Goal: Register for event/course

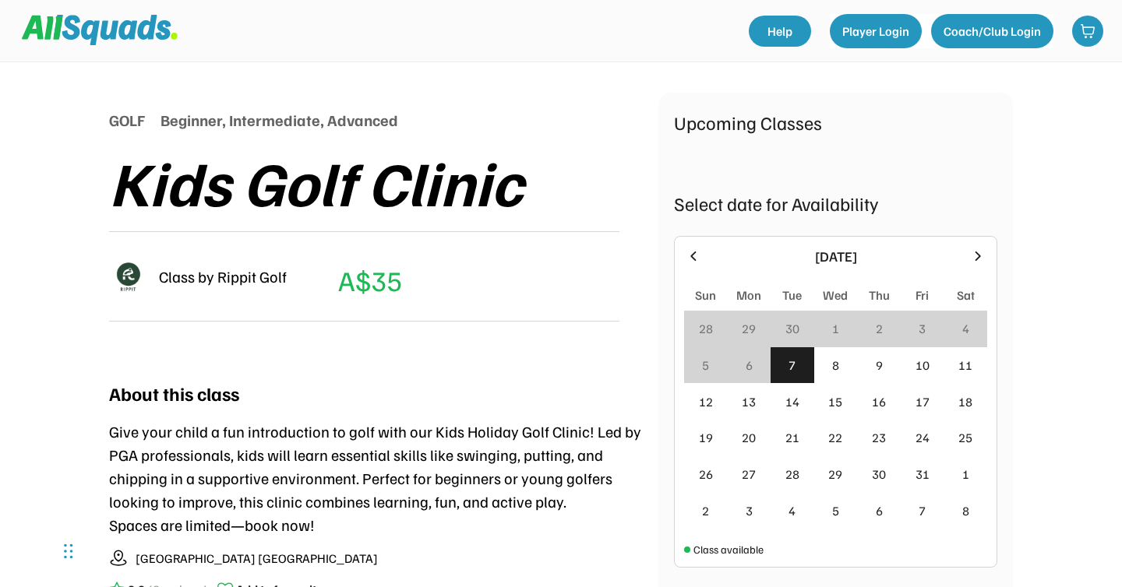
scroll to position [159, 0]
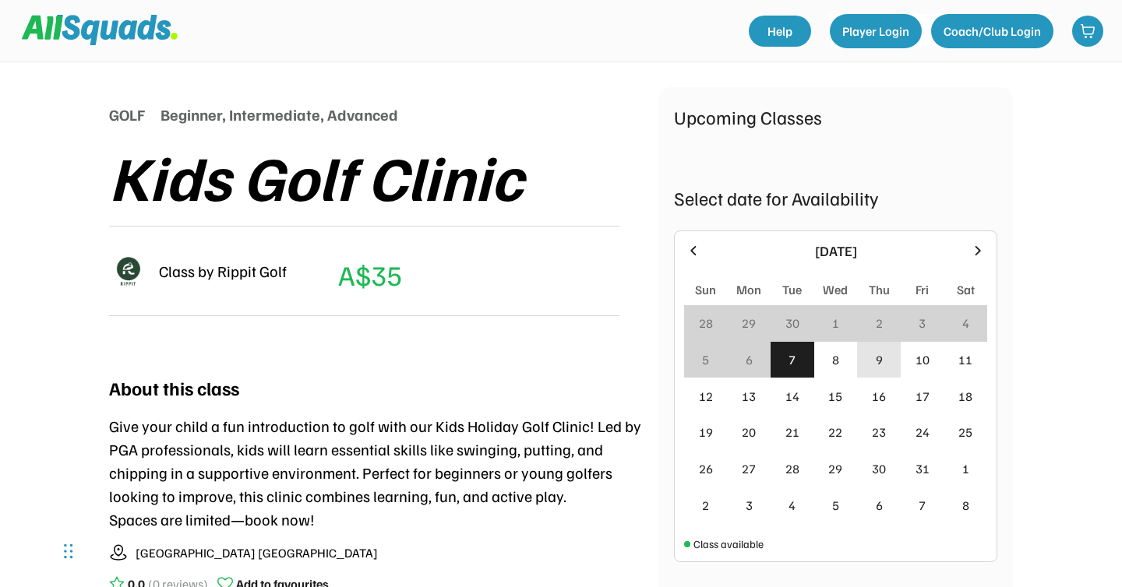
click at [883, 365] on div "9" at bounding box center [879, 360] width 44 height 37
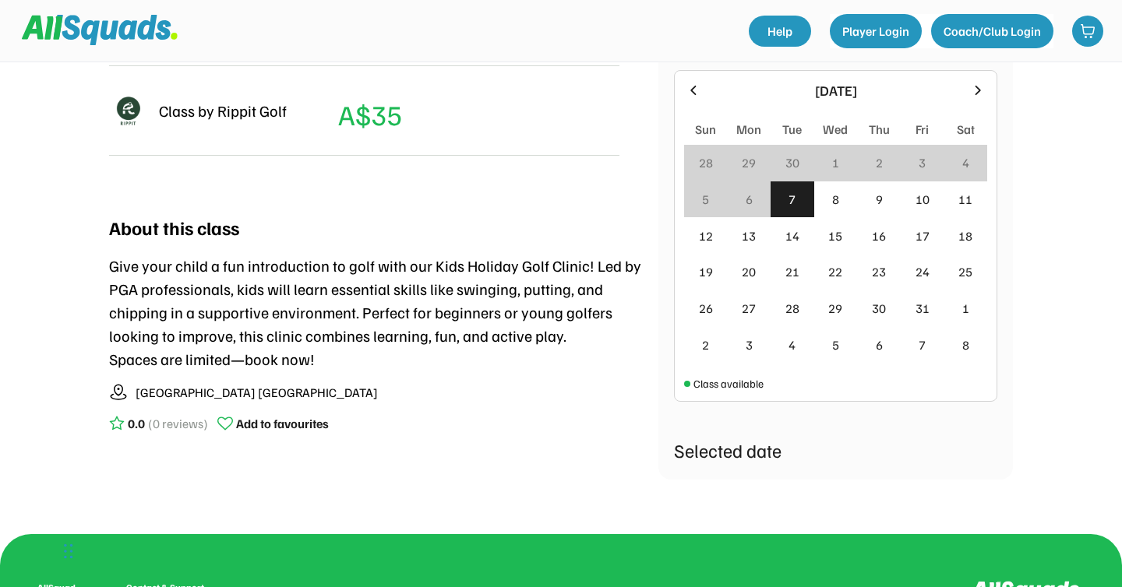
scroll to position [318, 0]
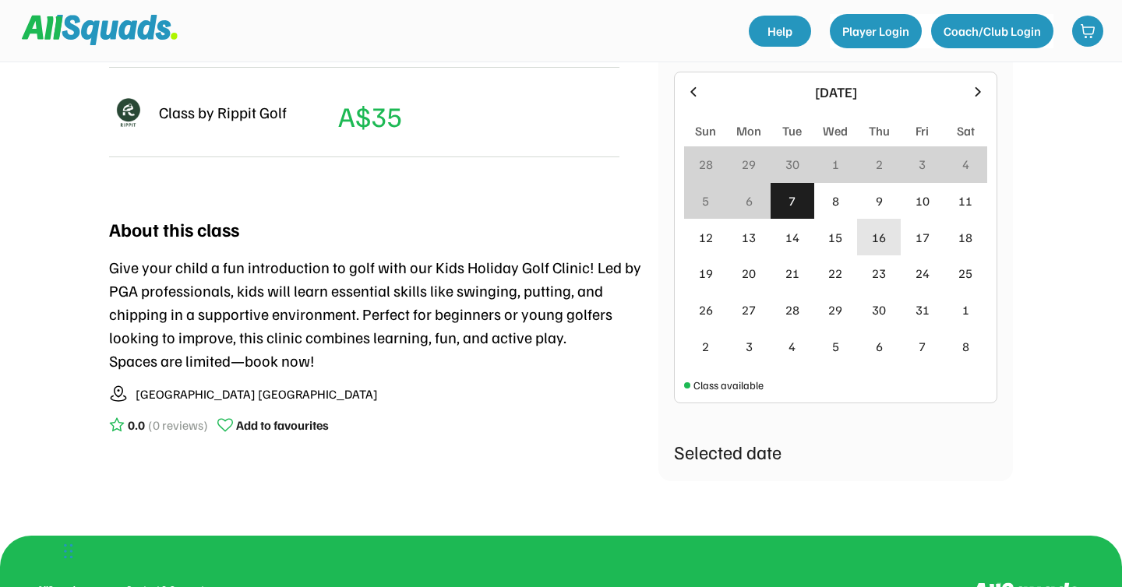
click at [879, 214] on div "9" at bounding box center [879, 201] width 44 height 37
click at [876, 204] on div "9" at bounding box center [878, 201] width 7 height 19
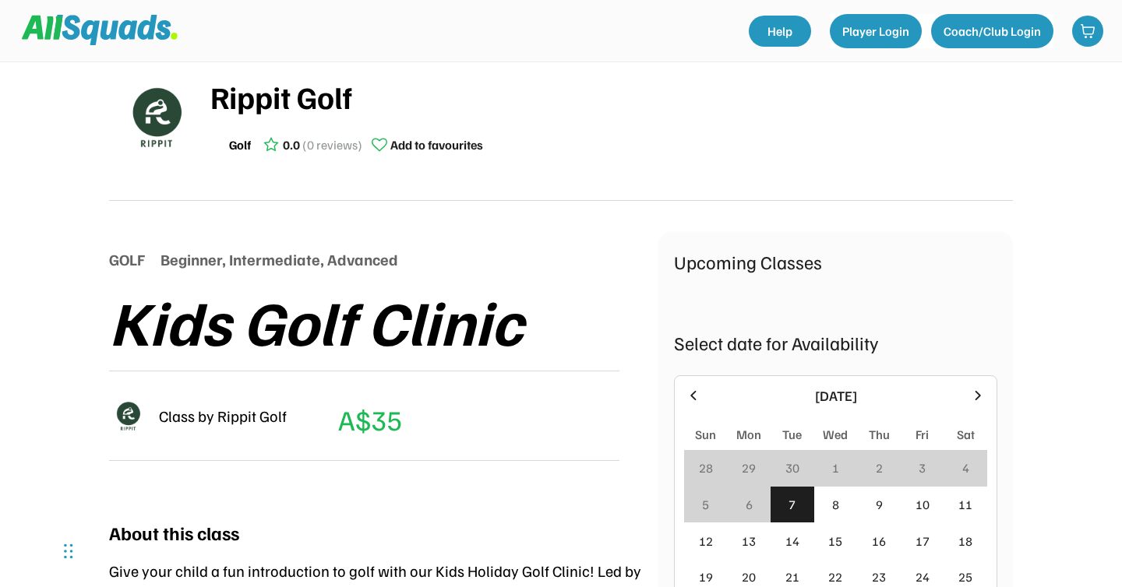
scroll to position [0, 0]
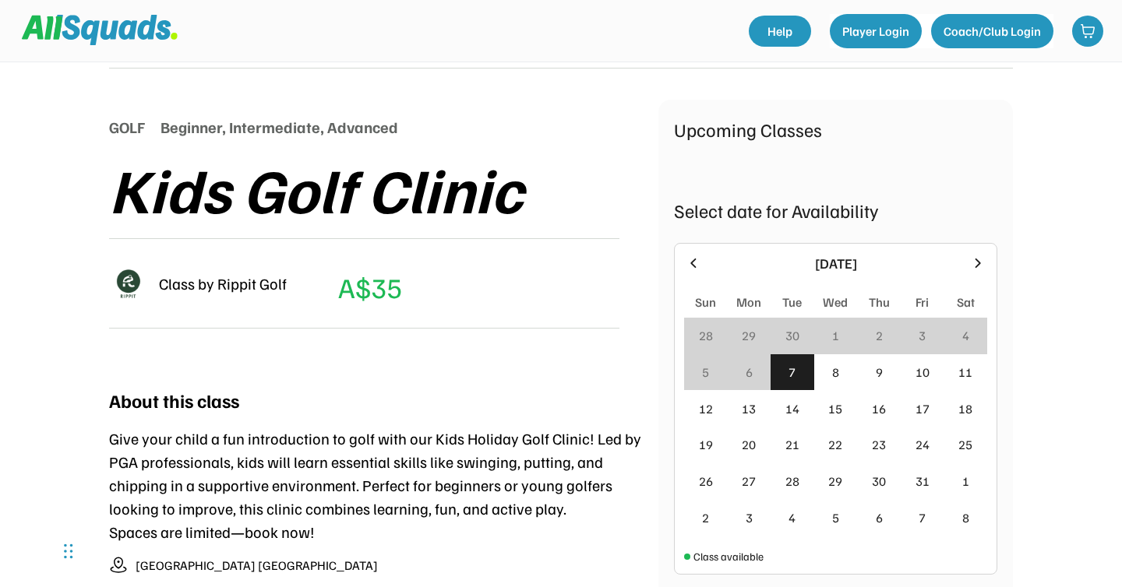
scroll to position [161, 0]
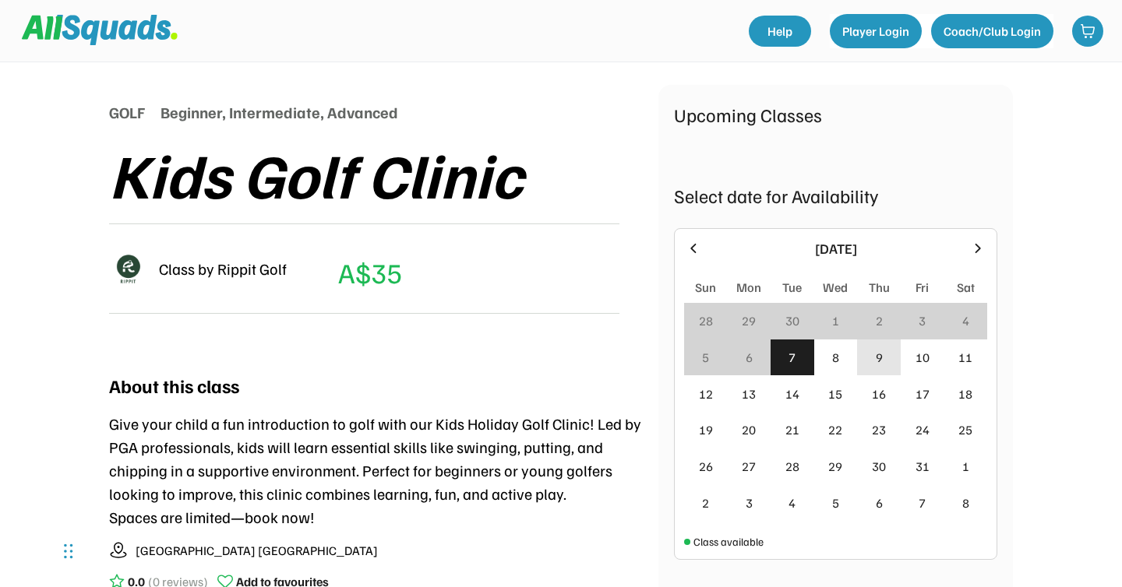
click at [879, 362] on div "9" at bounding box center [878, 357] width 7 height 19
click at [837, 359] on div "8" at bounding box center [835, 357] width 7 height 19
click at [871, 358] on div "9" at bounding box center [879, 358] width 44 height 37
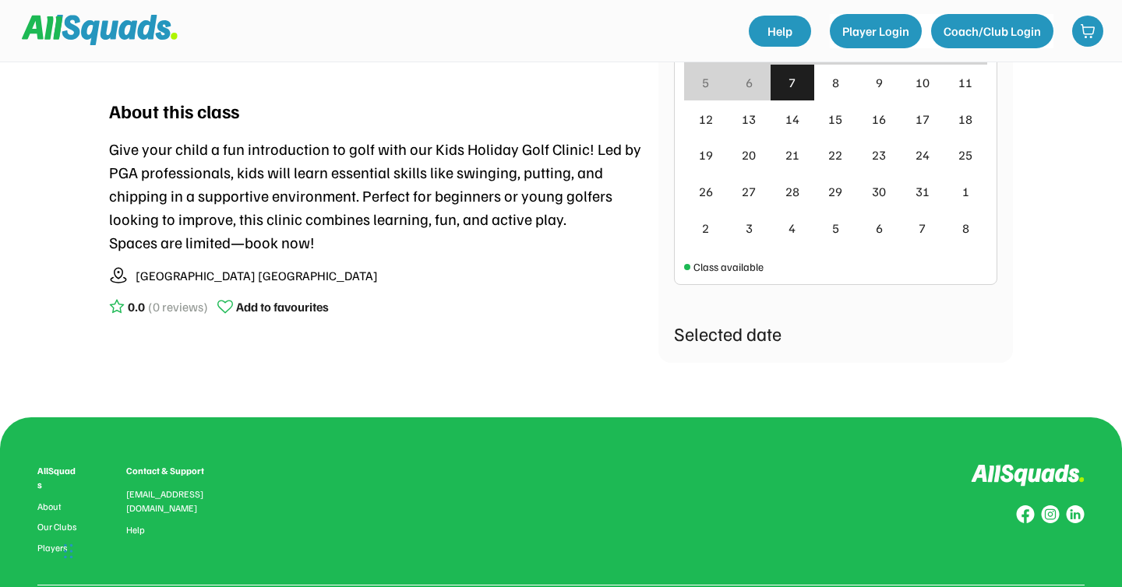
scroll to position [442, 0]
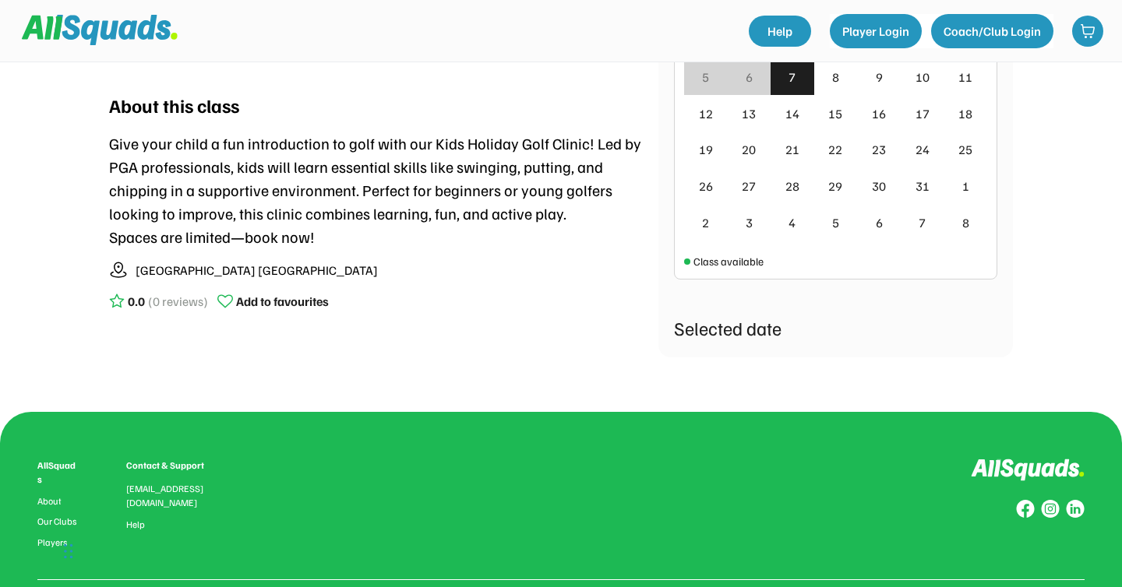
click at [713, 331] on div "Selected date" at bounding box center [835, 328] width 323 height 28
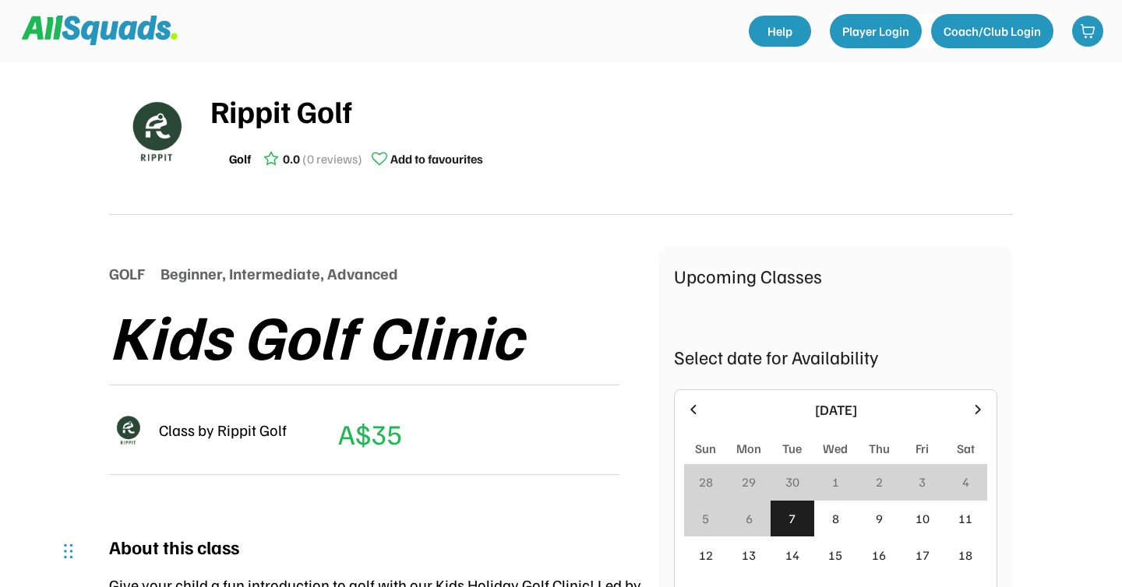
scroll to position [250, 0]
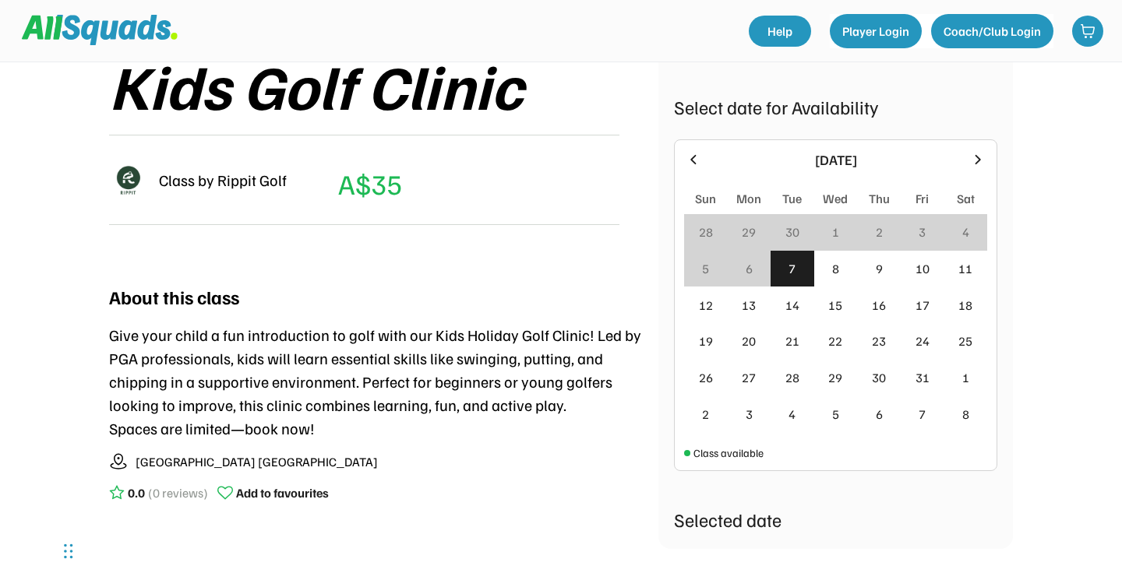
click at [984, 151] on icon at bounding box center [977, 159] width 17 height 17
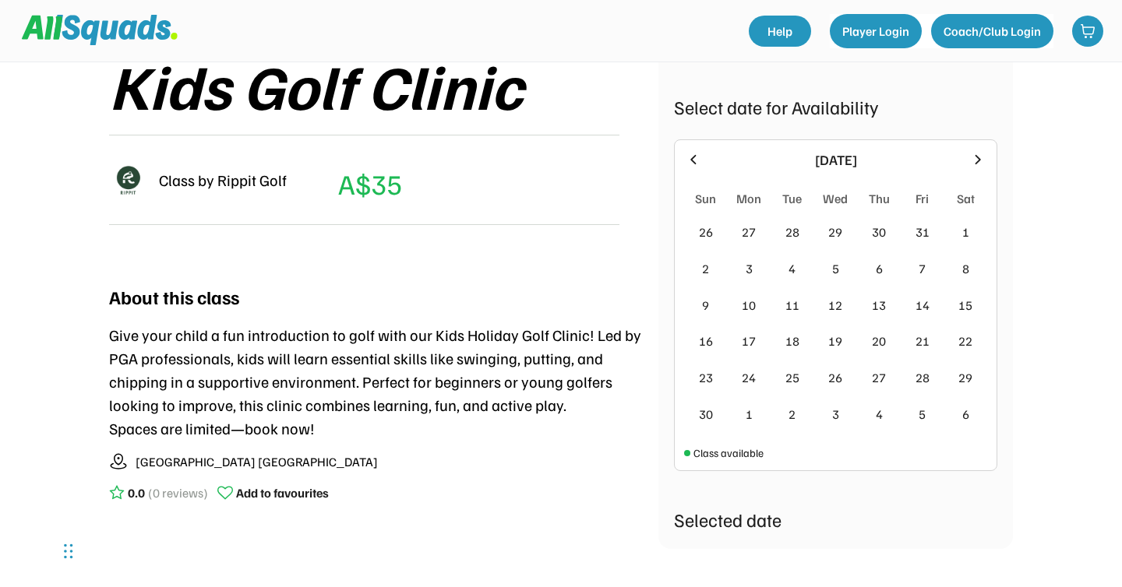
click at [688, 167] on icon at bounding box center [693, 159] width 17 height 17
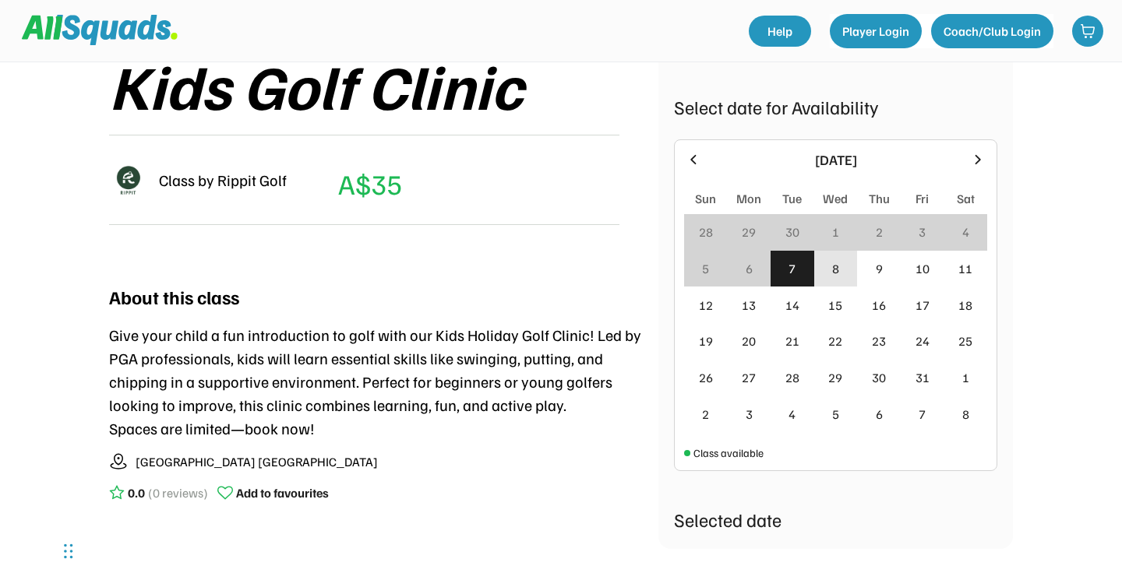
click at [833, 272] on div "8" at bounding box center [835, 268] width 7 height 19
click at [789, 276] on div "7" at bounding box center [791, 268] width 7 height 19
click at [832, 266] on div "8" at bounding box center [835, 268] width 7 height 19
click at [868, 270] on div "9" at bounding box center [879, 269] width 44 height 37
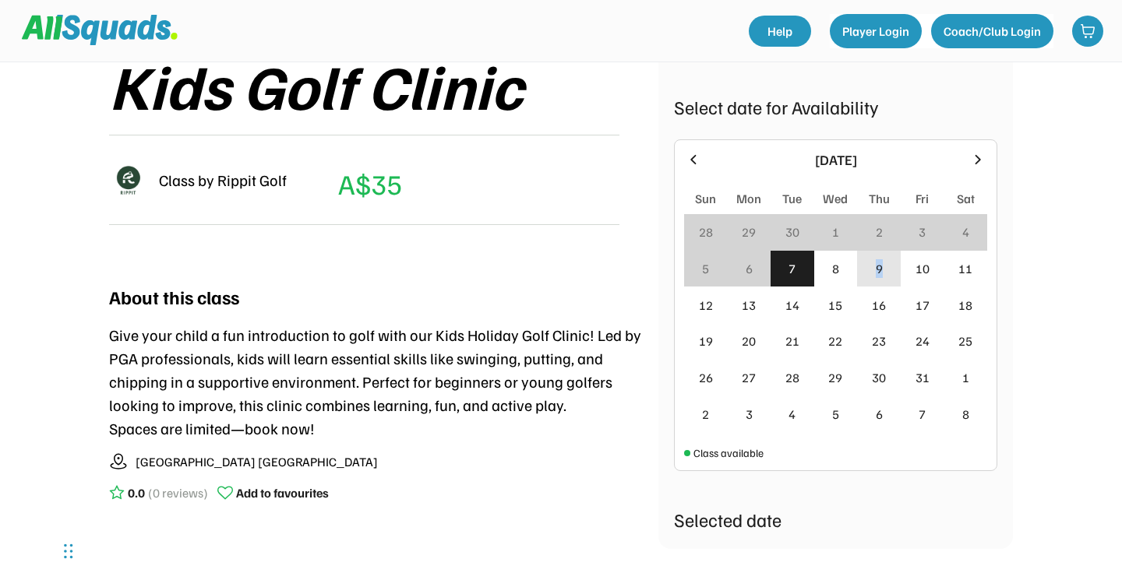
click at [868, 270] on div "9" at bounding box center [879, 269] width 44 height 37
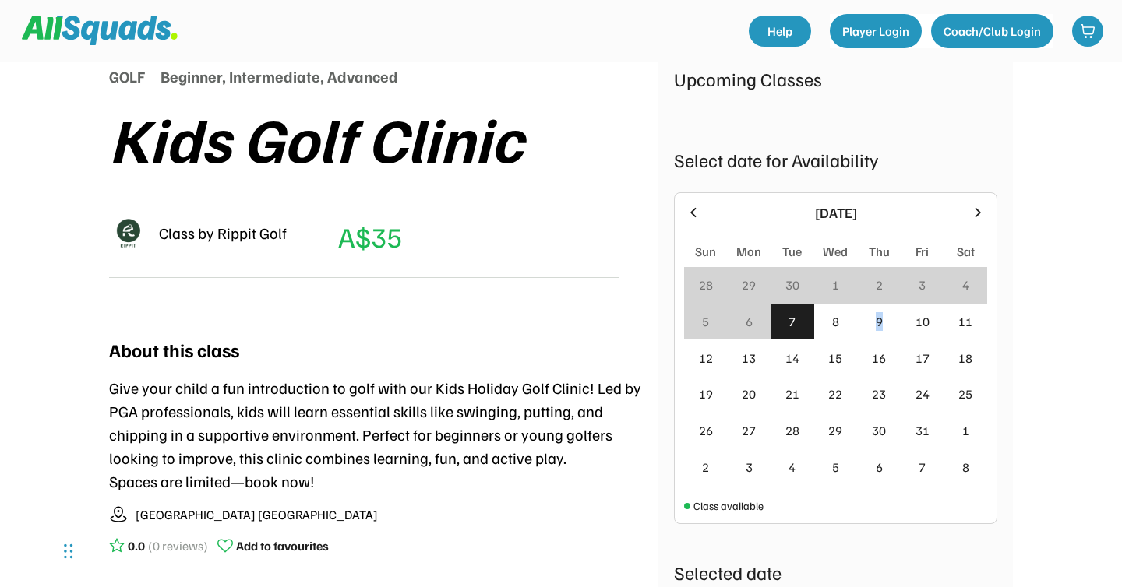
scroll to position [0, 0]
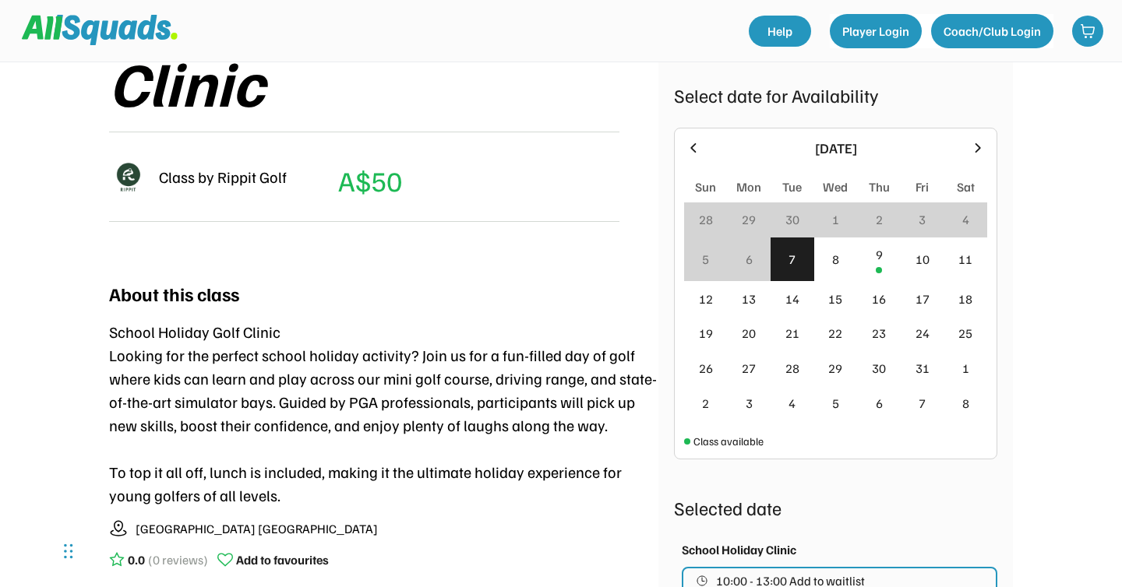
scroll to position [453, 0]
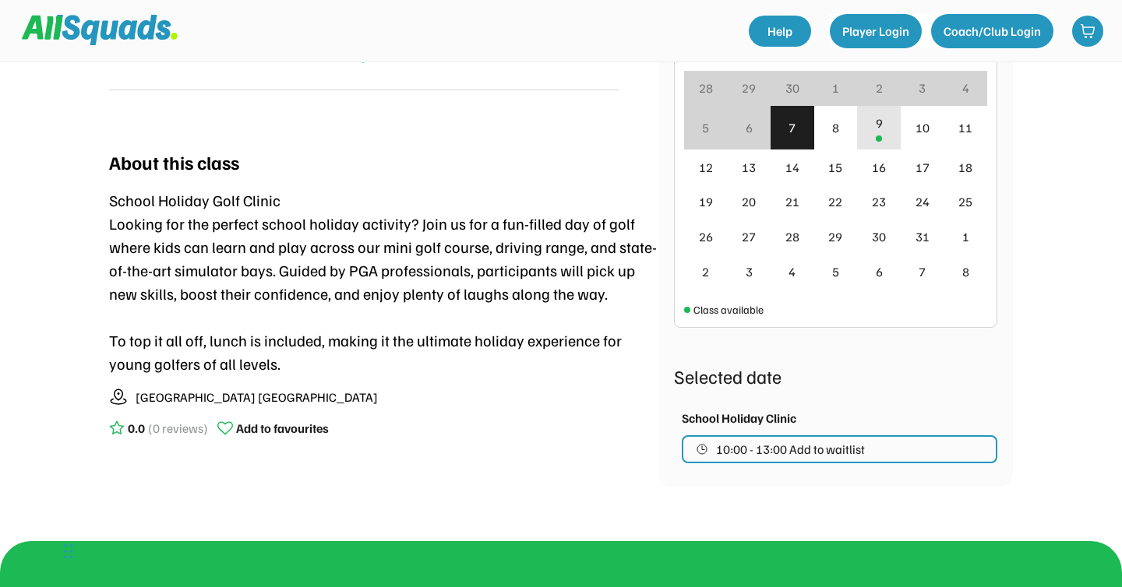
click at [875, 132] on div "9" at bounding box center [878, 123] width 7 height 19
click at [877, 127] on div "9" at bounding box center [878, 123] width 7 height 19
click at [856, 454] on span "10:00 - 13:00 Add to waitlist" at bounding box center [790, 449] width 149 height 12
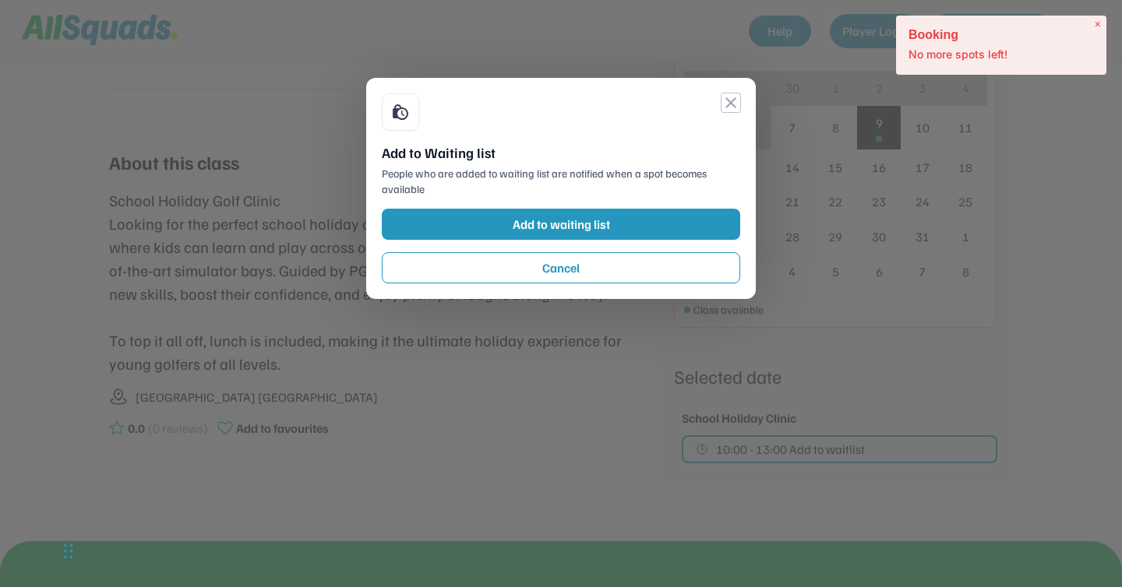
click at [725, 107] on button "close" at bounding box center [730, 102] width 19 height 19
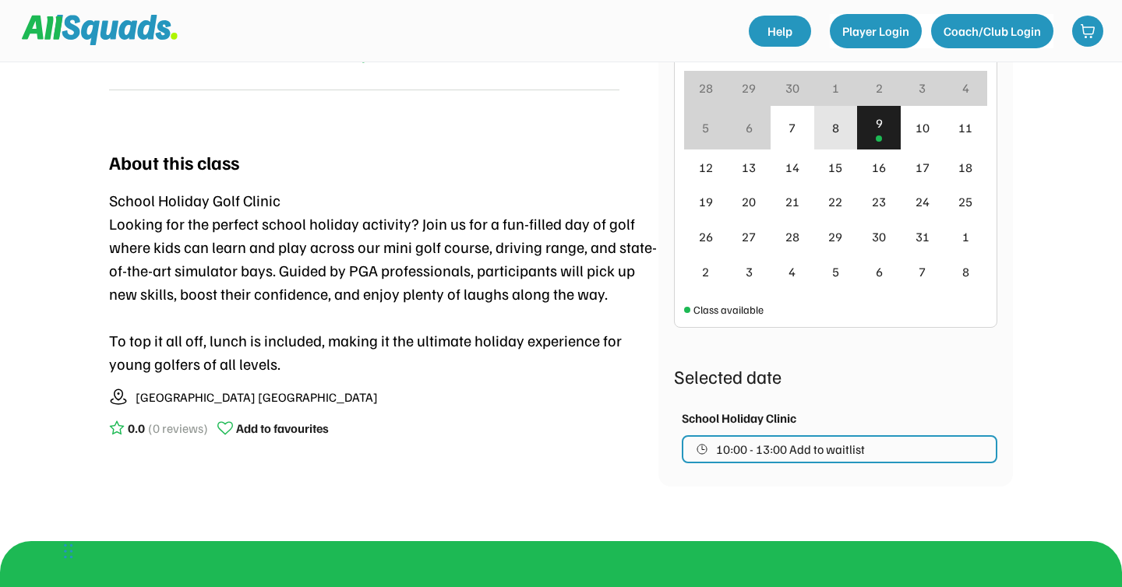
click at [828, 127] on div "8" at bounding box center [836, 128] width 44 height 44
click at [794, 129] on div "7" at bounding box center [791, 127] width 7 height 19
click at [787, 127] on div "7" at bounding box center [792, 128] width 44 height 44
click at [882, 123] on div "9" at bounding box center [879, 128] width 44 height 44
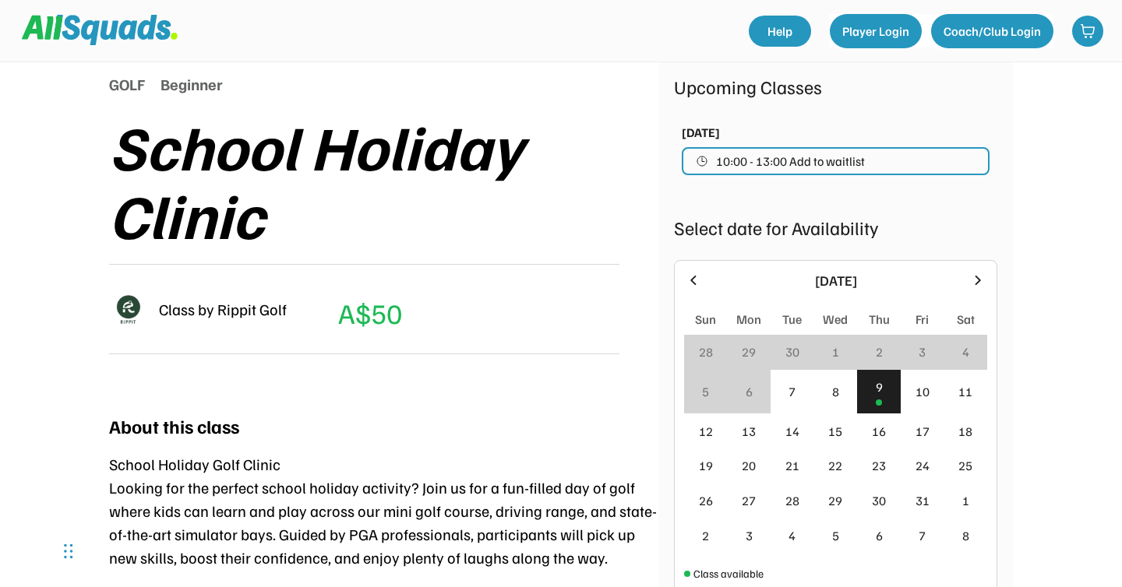
scroll to position [188, 0]
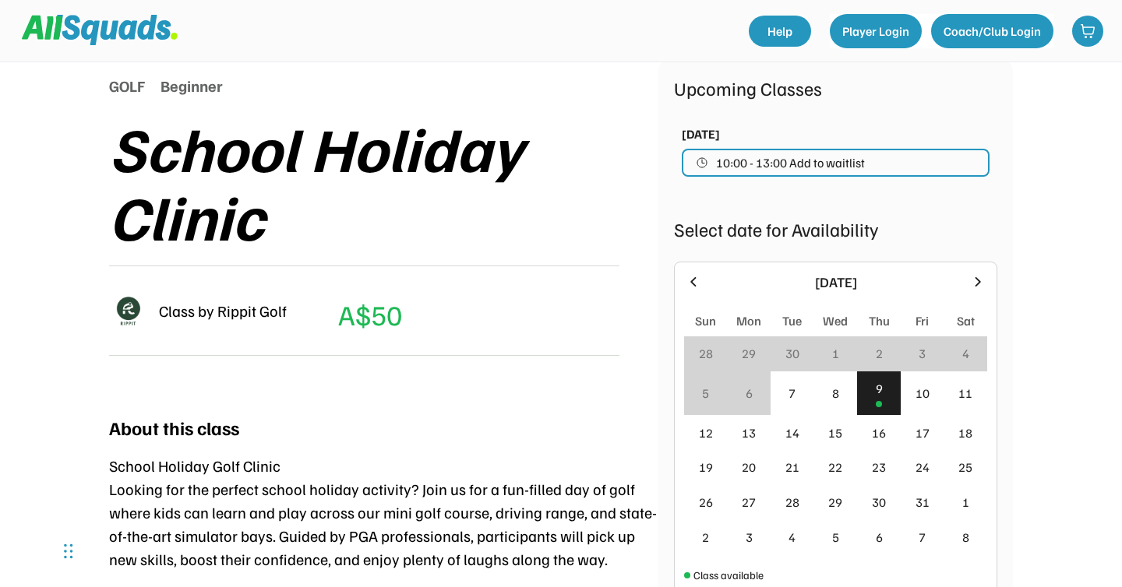
click at [811, 163] on span "10:00 - 13:00 Add to waitlist" at bounding box center [790, 163] width 149 height 12
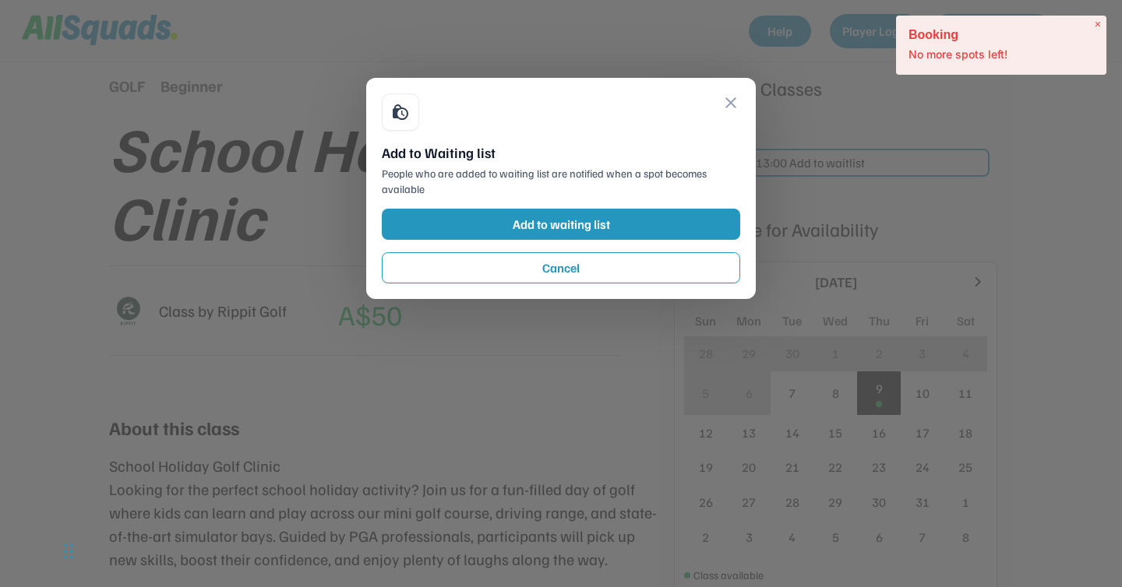
click at [1095, 26] on span "×" at bounding box center [1097, 24] width 6 height 13
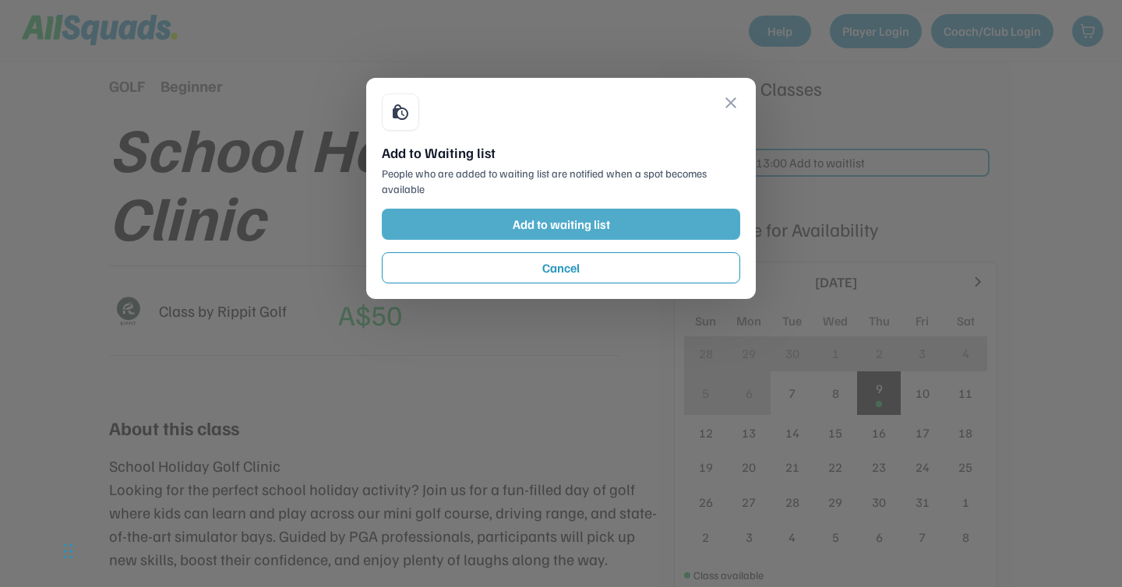
click at [623, 234] on button "Add to waiting list" at bounding box center [561, 224] width 358 height 31
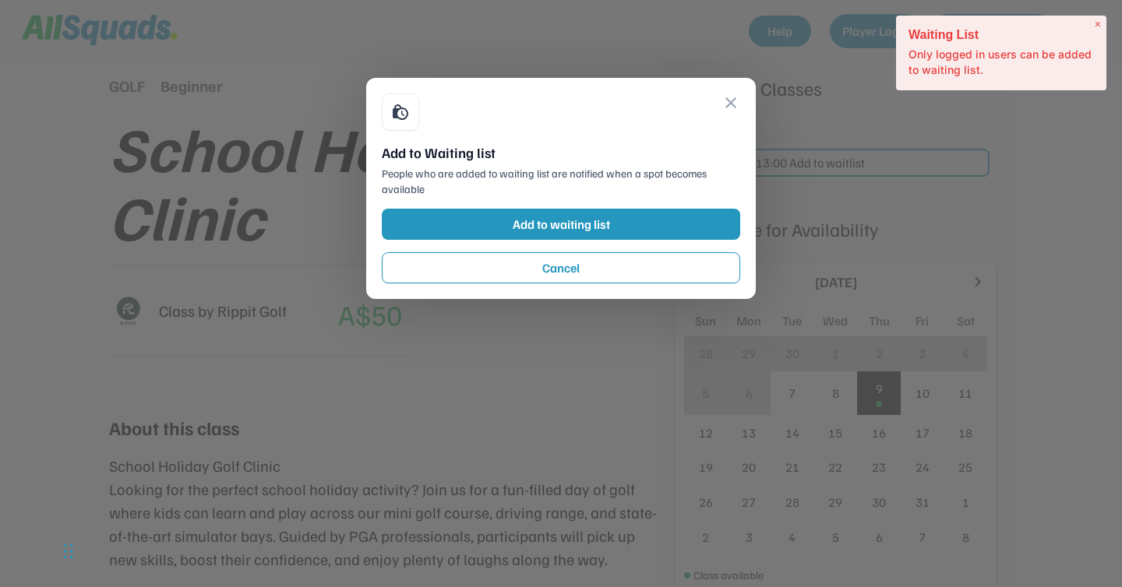
click at [1095, 25] on span "×" at bounding box center [1097, 24] width 6 height 13
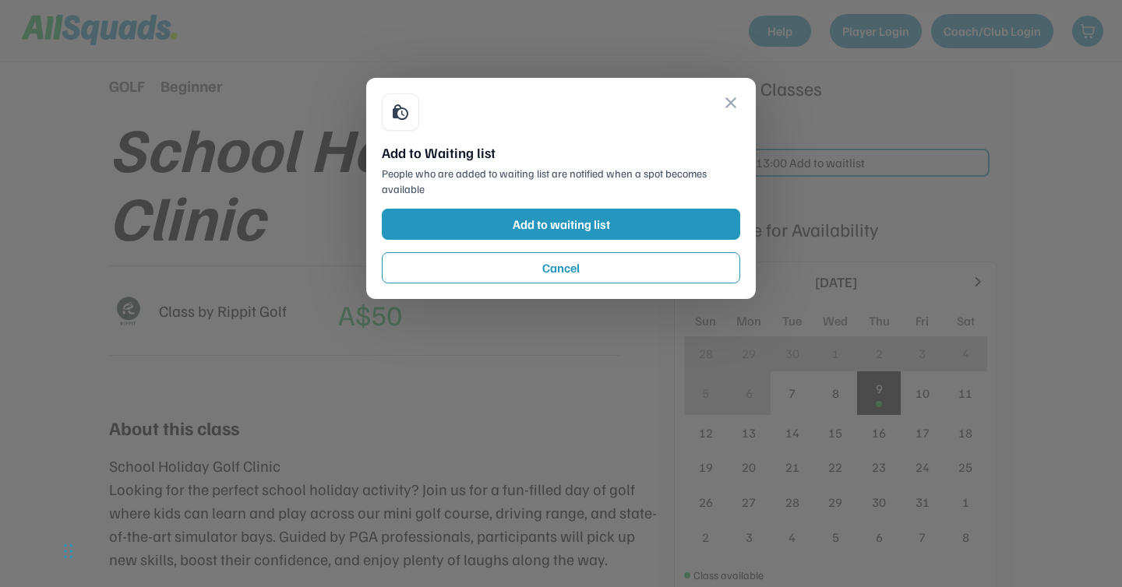
click at [736, 96] on button "close" at bounding box center [730, 102] width 19 height 19
